Goal: Information Seeking & Learning: Learn about a topic

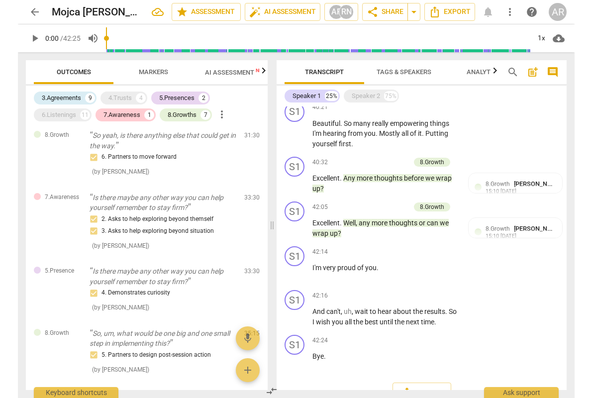
scroll to position [2803, 0]
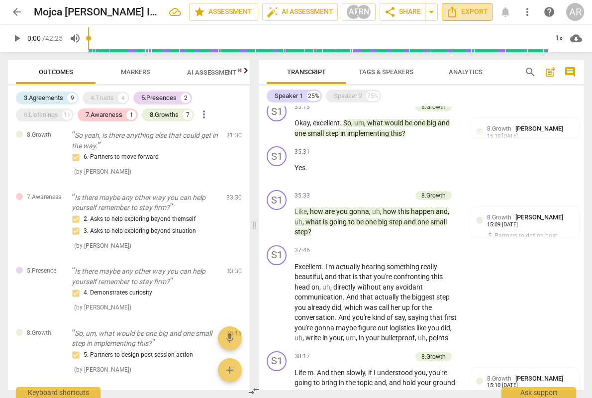
click at [459, 12] on span "Export" at bounding box center [467, 12] width 42 height 12
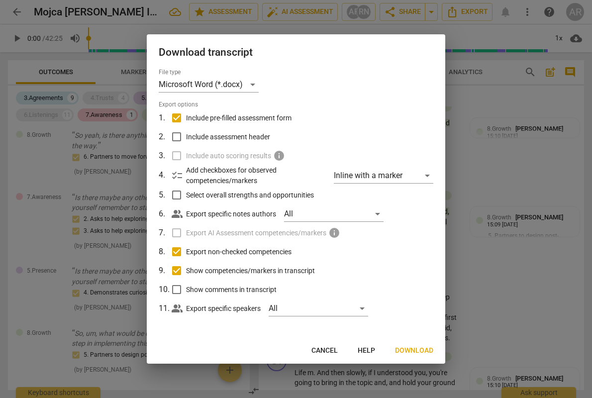
click at [325, 352] on span "Cancel" at bounding box center [324, 351] width 26 height 10
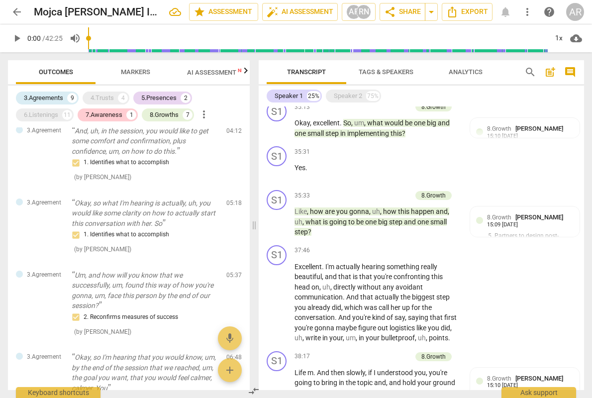
scroll to position [0, 0]
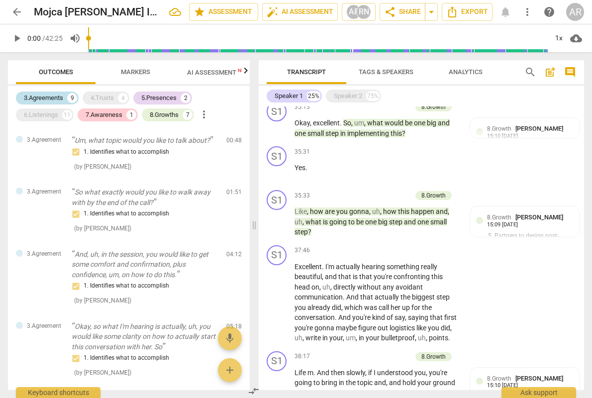
click at [42, 96] on div "3.Agreements" at bounding box center [43, 98] width 39 height 10
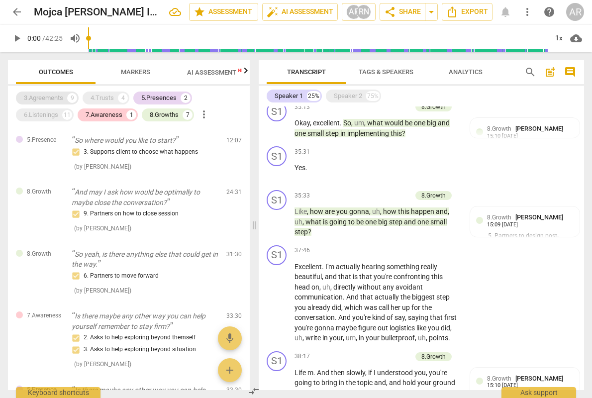
click at [44, 95] on div "3.Agreements" at bounding box center [43, 98] width 39 height 10
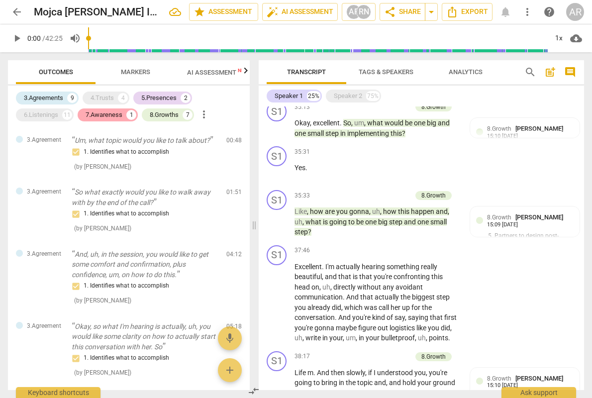
click at [101, 109] on div "7.Awareness 1" at bounding box center [108, 114] width 60 height 13
click at [163, 95] on div "5.Presences" at bounding box center [158, 98] width 35 height 10
click at [163, 115] on div "8.Growths" at bounding box center [164, 115] width 29 height 10
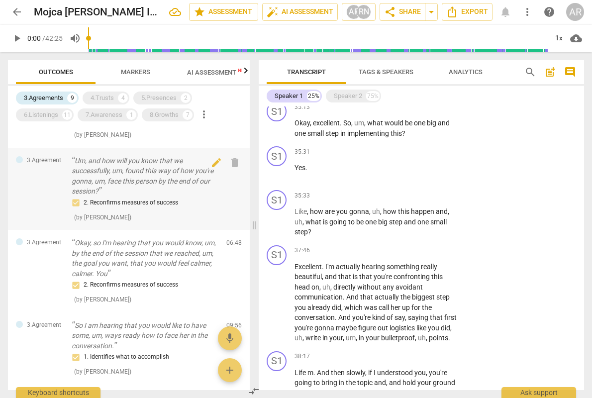
scroll to position [239, 0]
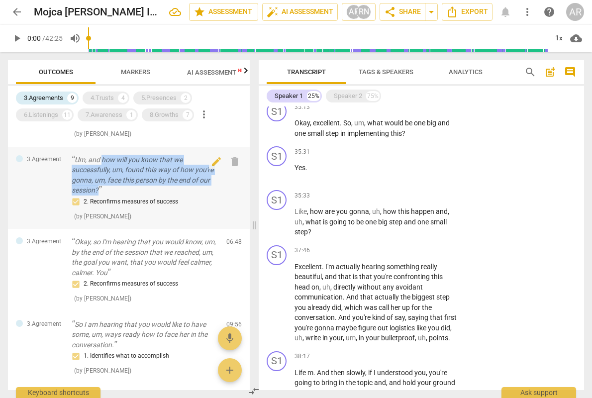
drag, startPoint x: 105, startPoint y: 189, endPoint x: 101, endPoint y: 162, distance: 27.1
click at [101, 162] on p "Um, and how will you know that we successfully, um, found this way of how you'r…" at bounding box center [145, 175] width 147 height 41
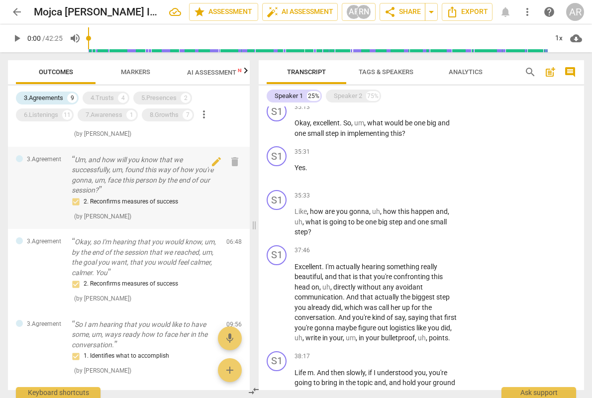
scroll to position [487, 0]
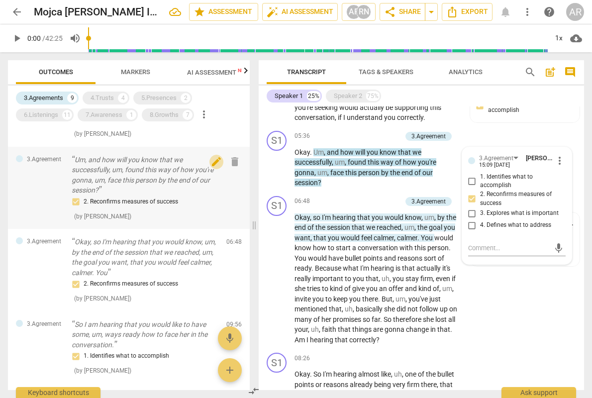
click at [210, 162] on span "edit" at bounding box center [216, 162] width 12 height 12
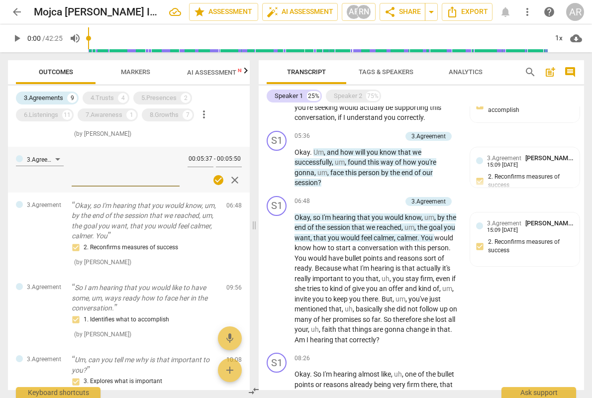
click at [231, 178] on span "close" at bounding box center [235, 180] width 12 height 12
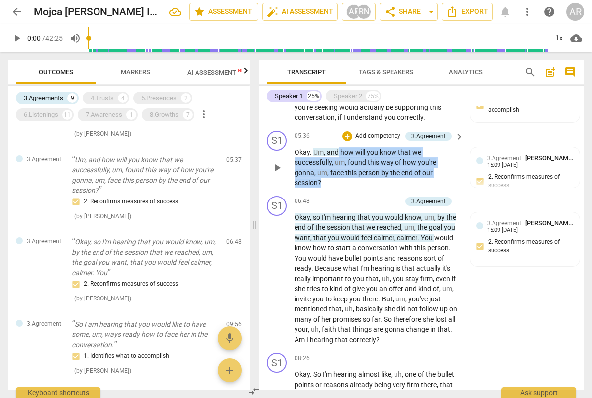
drag, startPoint x: 327, startPoint y: 186, endPoint x: 337, endPoint y: 154, distance: 32.9
click at [337, 154] on p "Okay . Um , and how will you know that we successfully , um , found this way of…" at bounding box center [376, 167] width 164 height 41
copy p "how will you know that we successfully , um , found this way of how you're gonn…"
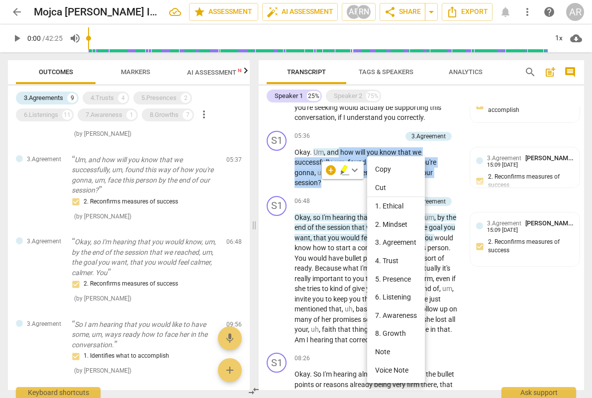
click at [377, 170] on li "Copy" at bounding box center [396, 169] width 58 height 18
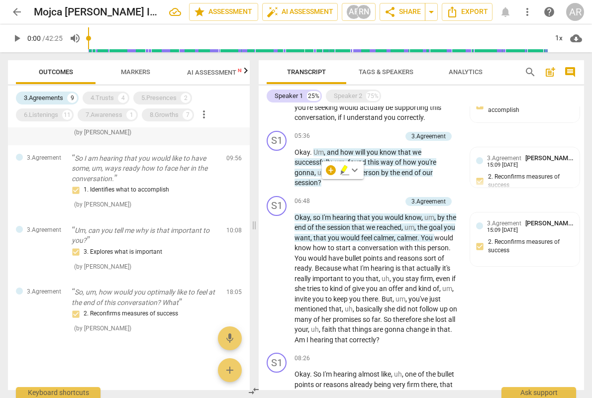
scroll to position [405, 0]
click at [186, 301] on p "So, um, how would you optimally like to feel at the end of this conversation? W…" at bounding box center [145, 296] width 147 height 20
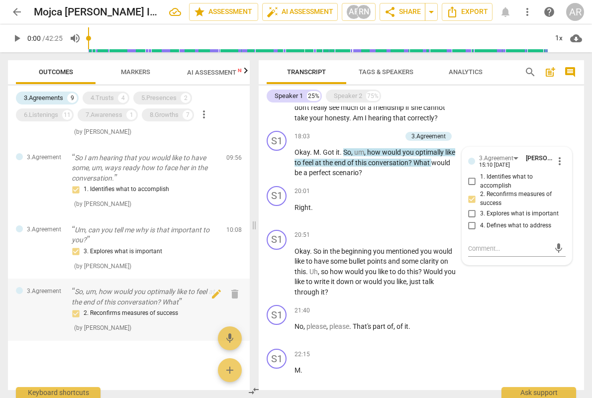
click at [180, 303] on p "So, um, how would you optimally like to feel at the end of this conversation? W…" at bounding box center [145, 296] width 147 height 20
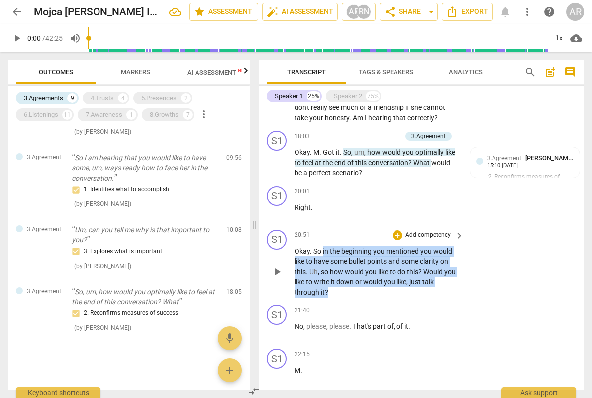
drag, startPoint x: 322, startPoint y: 251, endPoint x: 418, endPoint y: 289, distance: 103.1
click at [418, 289] on p "Okay . So in the beginning you mentioned you would like to have some bullet poi…" at bounding box center [376, 271] width 164 height 51
copy p "in the beginning you mentioned you would like to have some bullet points and so…"
